Goal: Task Accomplishment & Management: Use online tool/utility

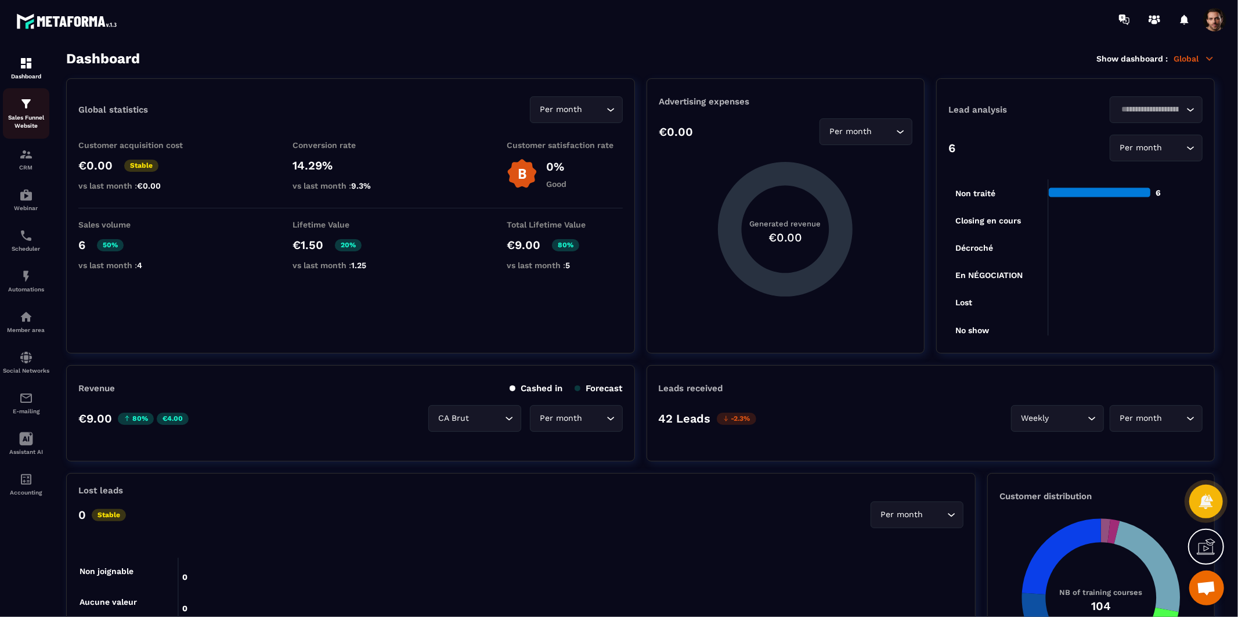
click at [24, 125] on p "Sales Funnel Website" at bounding box center [26, 122] width 46 height 16
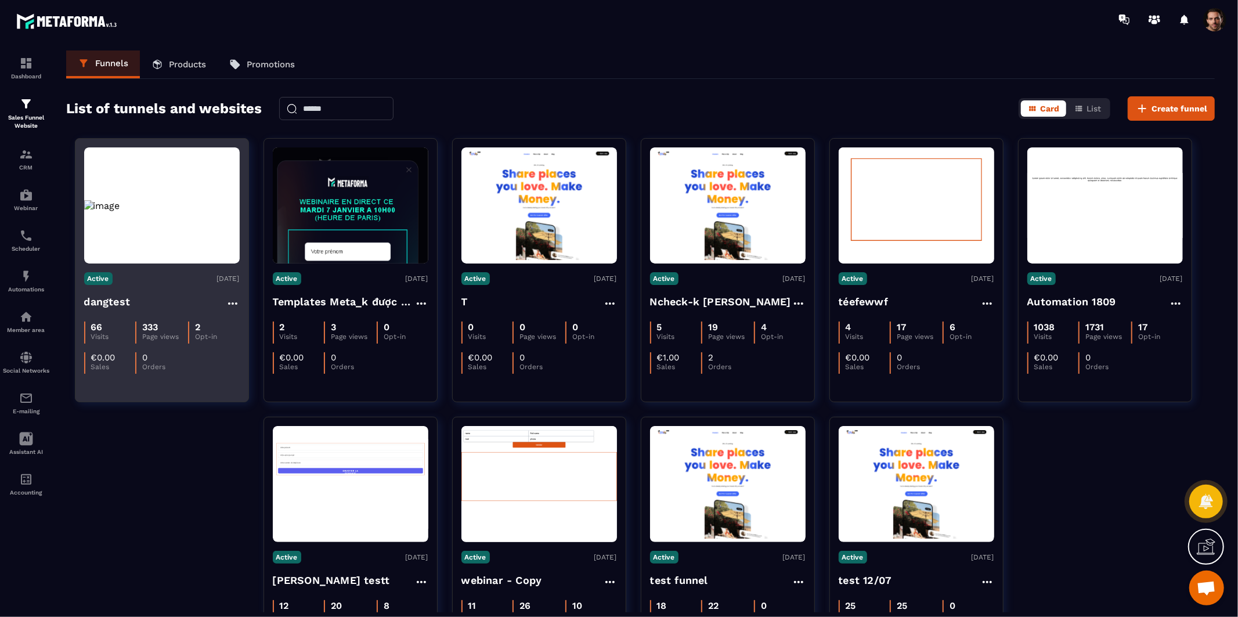
click at [140, 211] on img at bounding box center [162, 205] width 156 height 11
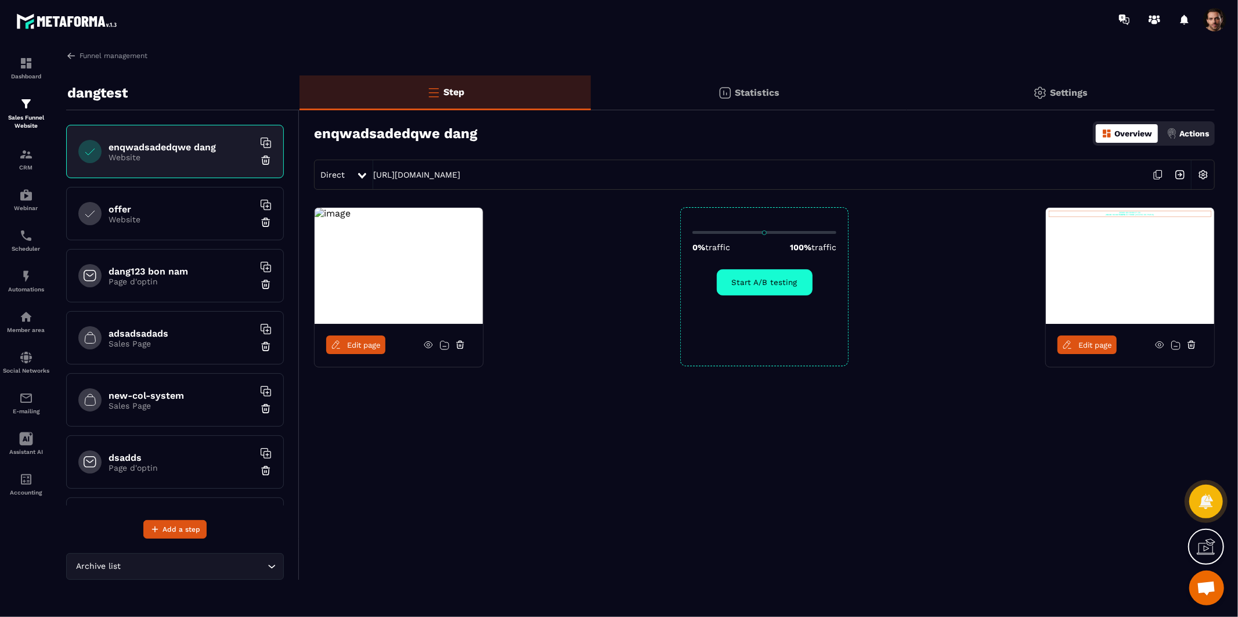
click at [152, 211] on h6 "offer" at bounding box center [181, 209] width 145 height 11
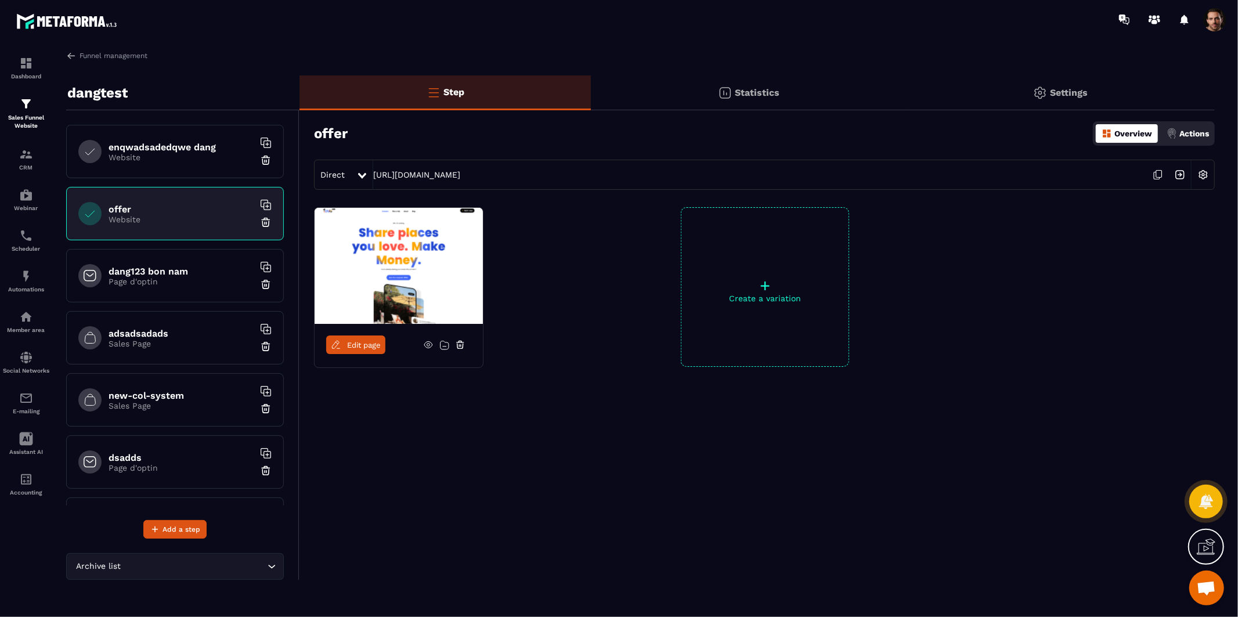
click at [361, 344] on span "Edit page" at bounding box center [364, 345] width 34 height 9
